Goal: Check status: Check status

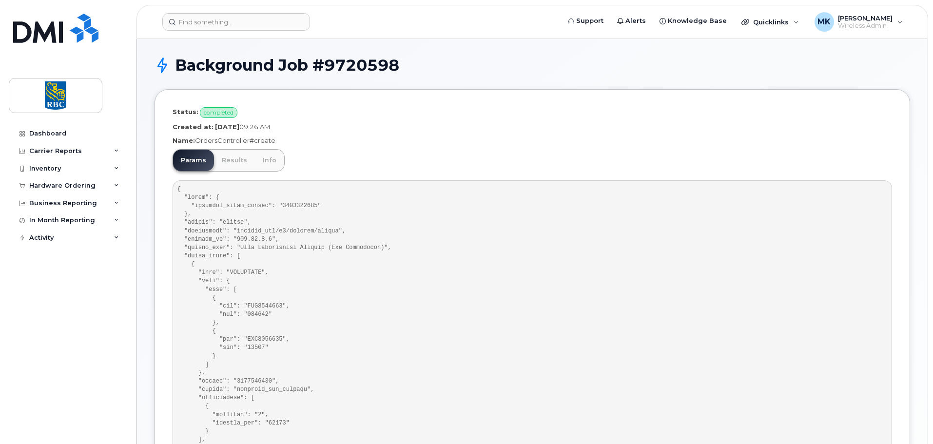
scroll to position [244, 0]
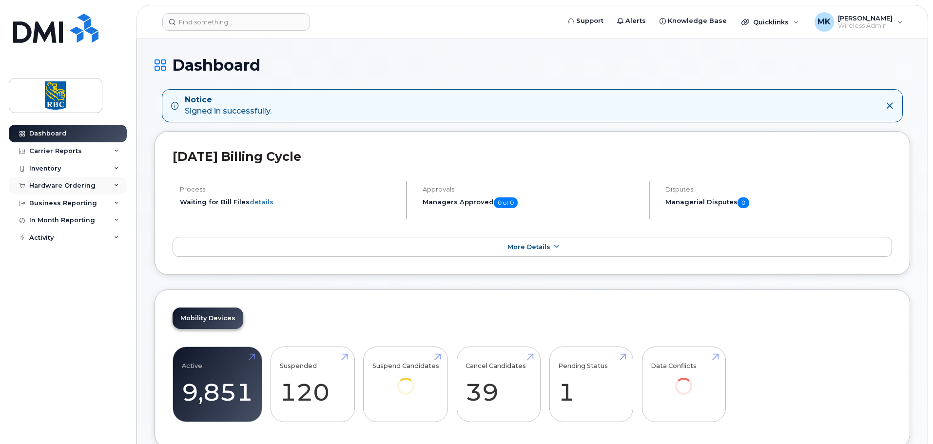
click at [57, 180] on div "Hardware Ordering" at bounding box center [68, 186] width 118 height 18
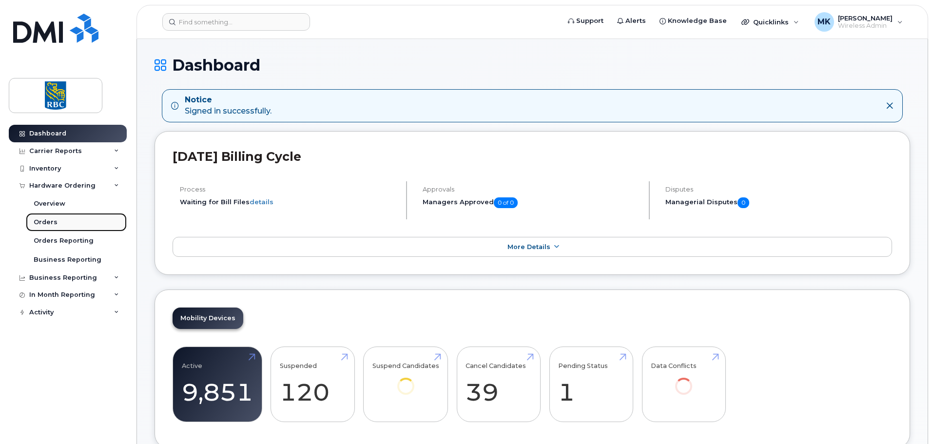
click at [39, 220] on div "Orders" at bounding box center [46, 222] width 24 height 9
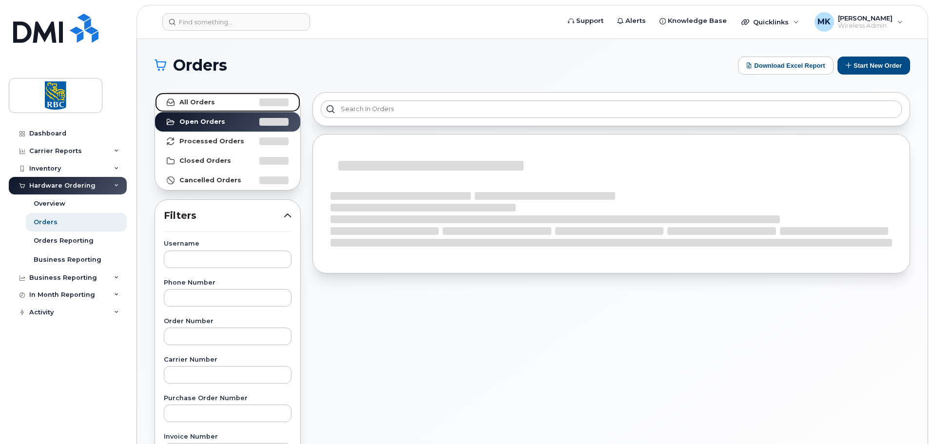
click at [201, 101] on strong "All Orders" at bounding box center [197, 102] width 36 height 8
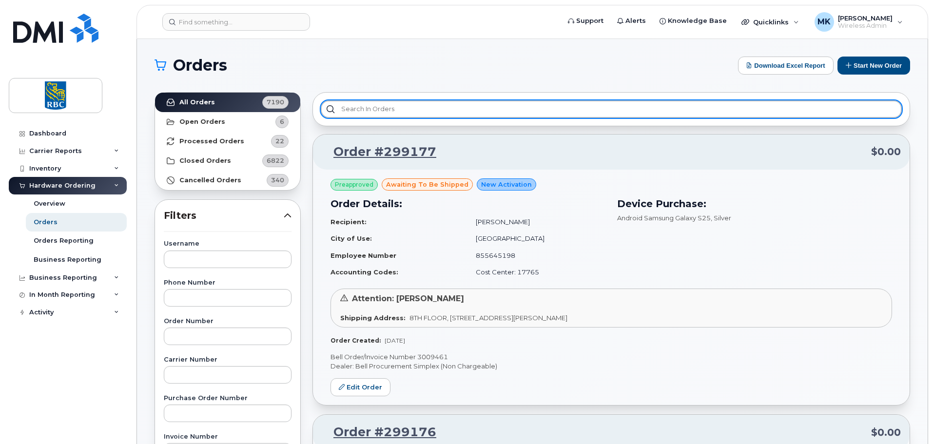
click at [506, 105] on input "text" at bounding box center [611, 109] width 581 height 18
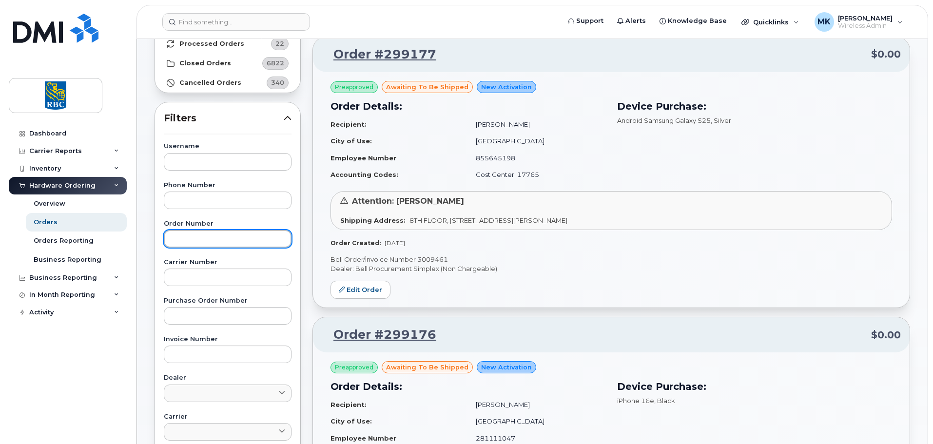
click at [223, 233] on input "text" at bounding box center [228, 239] width 128 height 18
type input "297661"
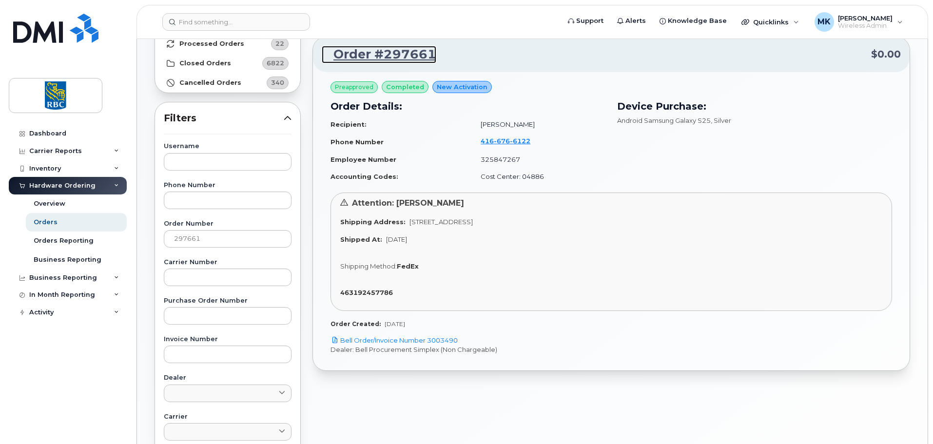
click at [390, 56] on link "Order #297661" at bounding box center [379, 55] width 115 height 18
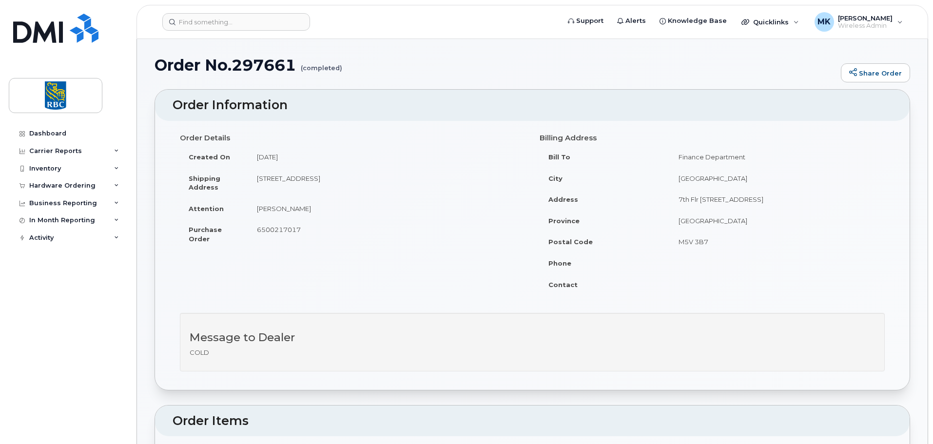
click at [282, 231] on span "6500217017" at bounding box center [279, 230] width 44 height 8
copy span "6500217017"
